Goal: Task Accomplishment & Management: Use online tool/utility

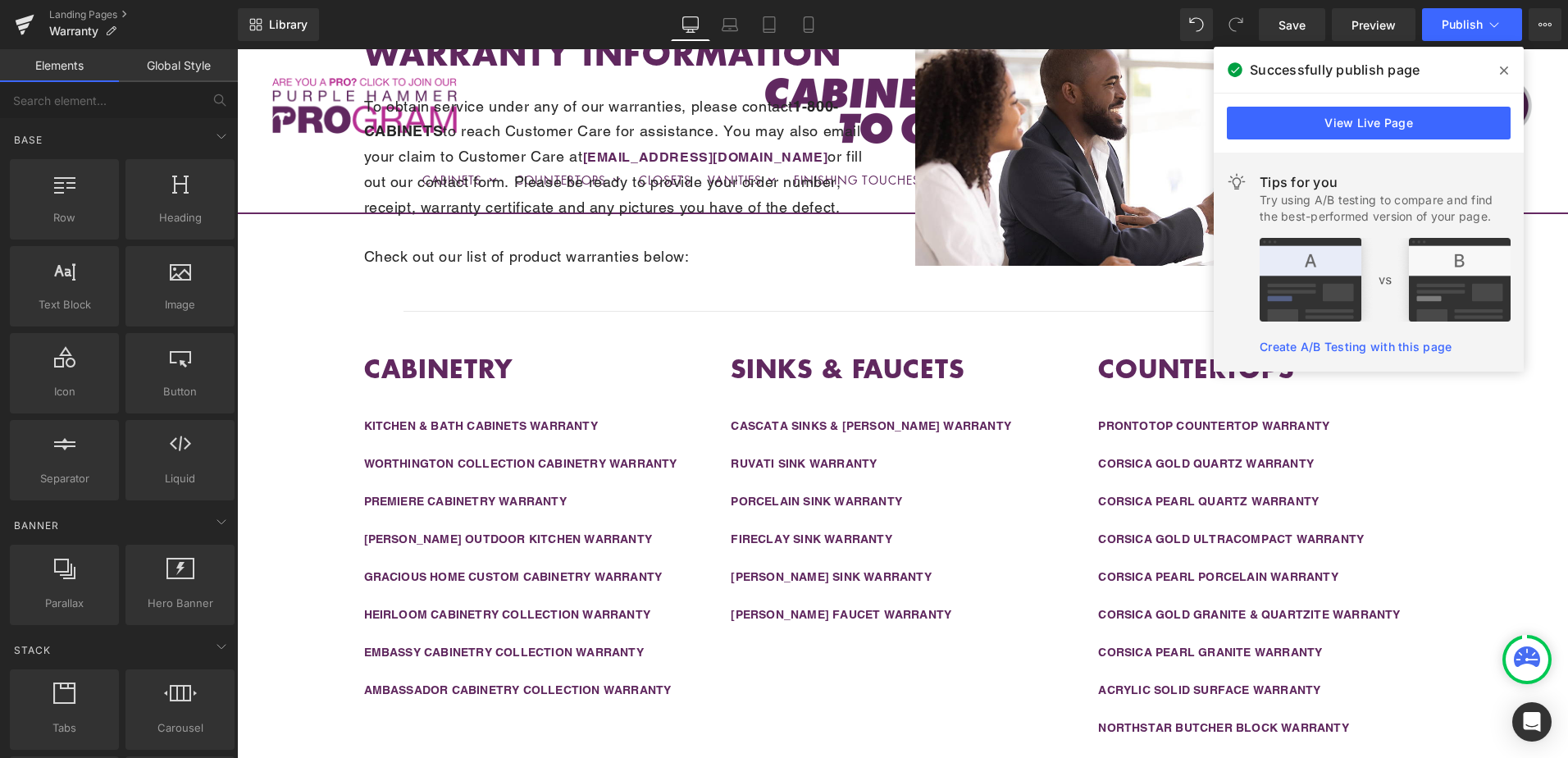
drag, startPoint x: 1500, startPoint y: 72, endPoint x: 1217, endPoint y: 30, distance: 286.1
click at [0, 0] on icon at bounding box center [0, 0] width 0 height 0
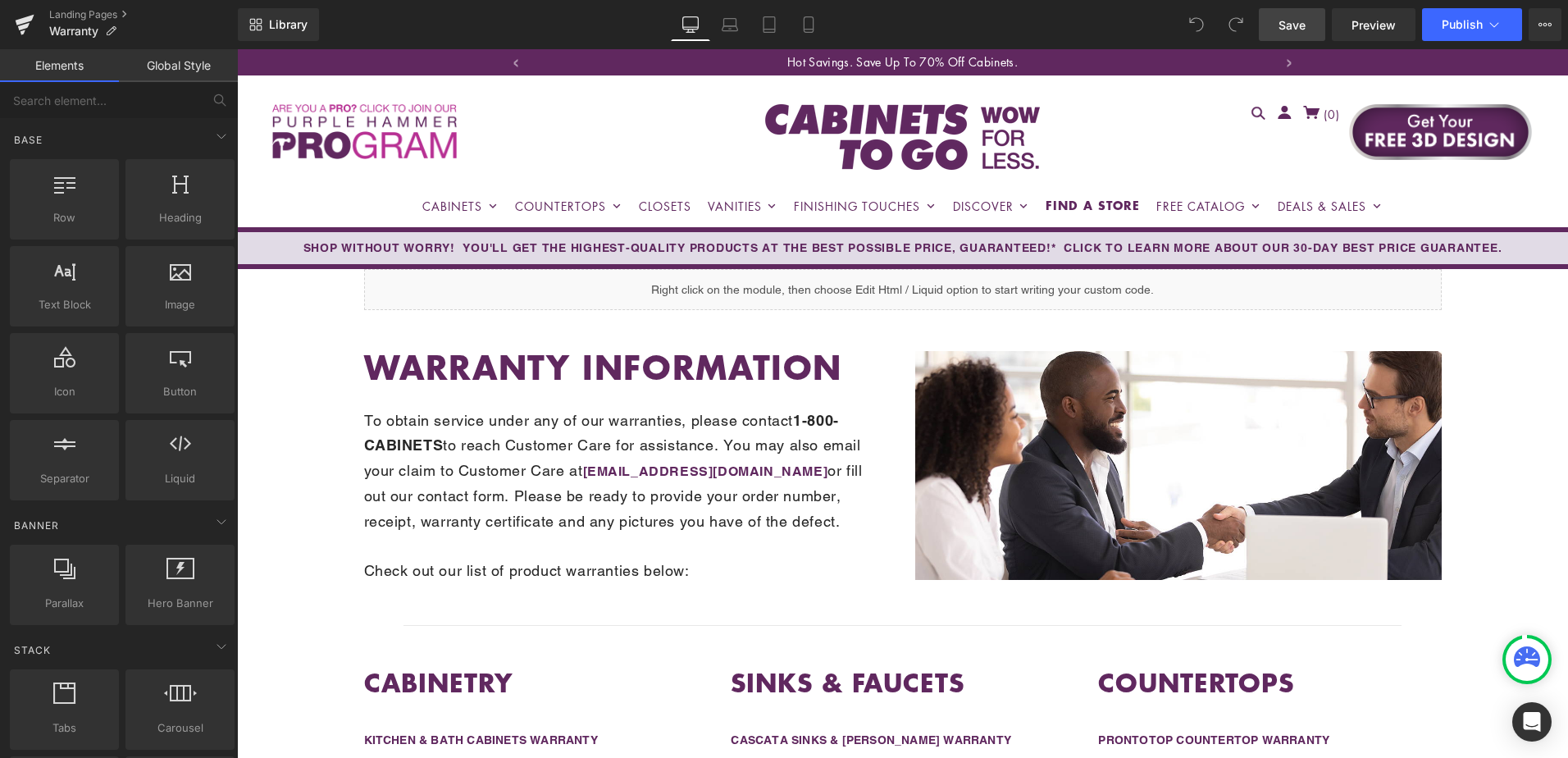
drag, startPoint x: 1294, startPoint y: 19, endPoint x: 1091, endPoint y: 35, distance: 203.6
click at [1294, 19] on span "Save" at bounding box center [1291, 24] width 27 height 17
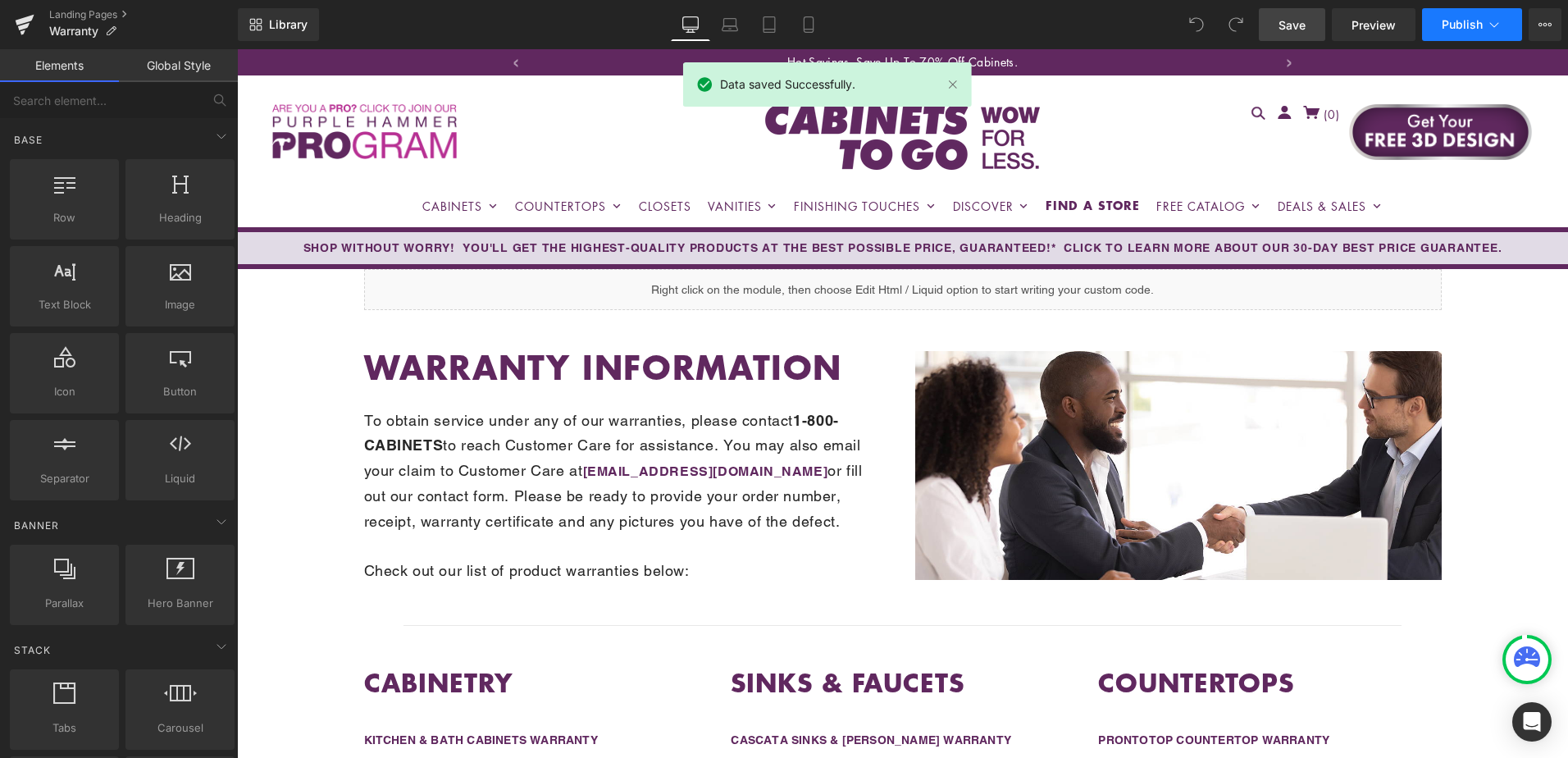
click at [1447, 28] on span "Publish" at bounding box center [1463, 24] width 41 height 13
